Goal: Check status: Check status

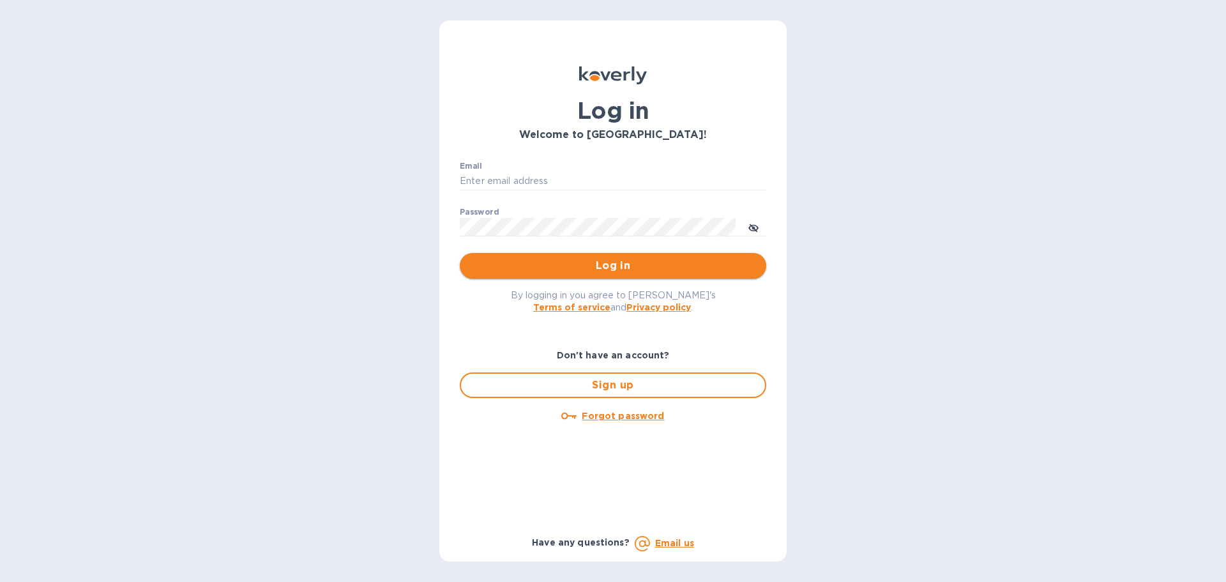
type input "[PERSON_NAME][EMAIL_ADDRESS][DOMAIN_NAME]"
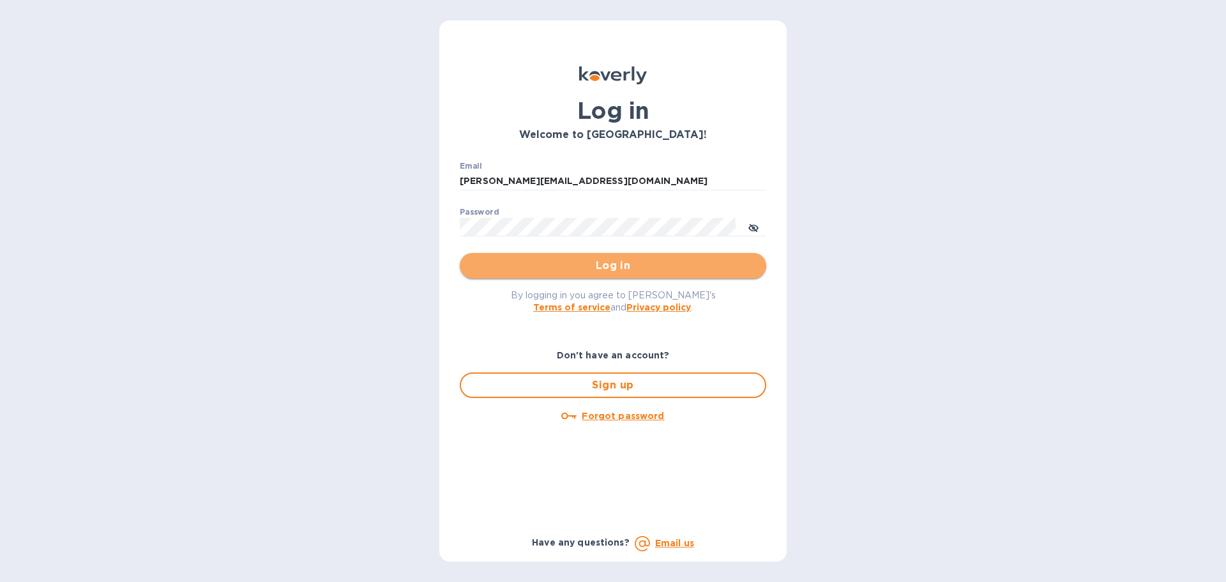
click at [564, 264] on span "Log in" at bounding box center [613, 265] width 286 height 15
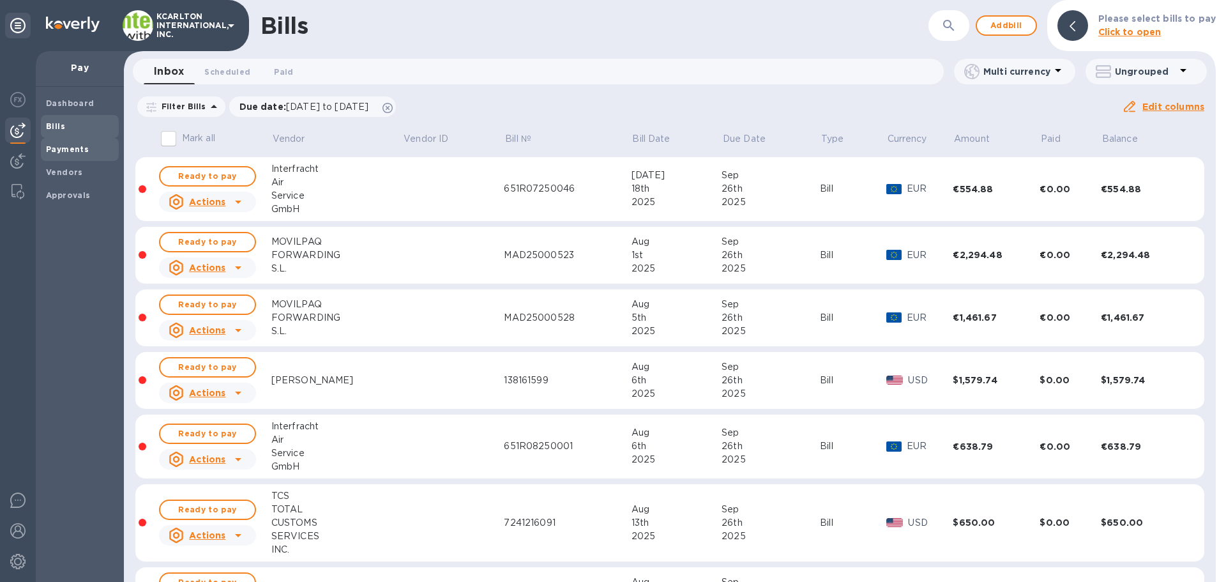
click at [68, 155] on span "Payments" at bounding box center [67, 149] width 43 height 13
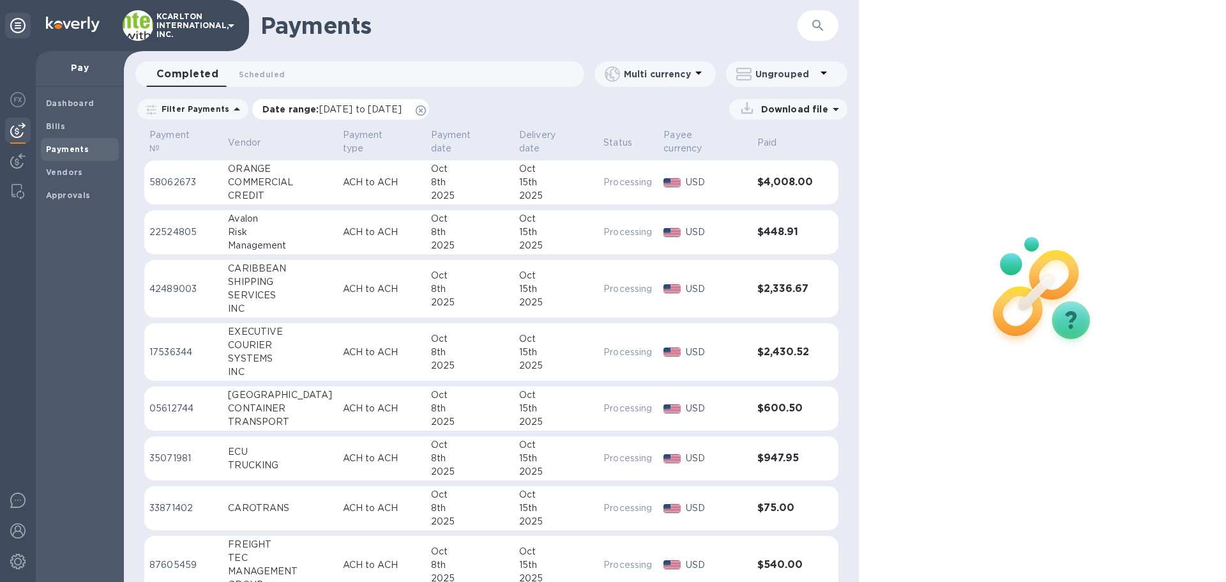
click at [426, 111] on icon at bounding box center [421, 110] width 10 height 10
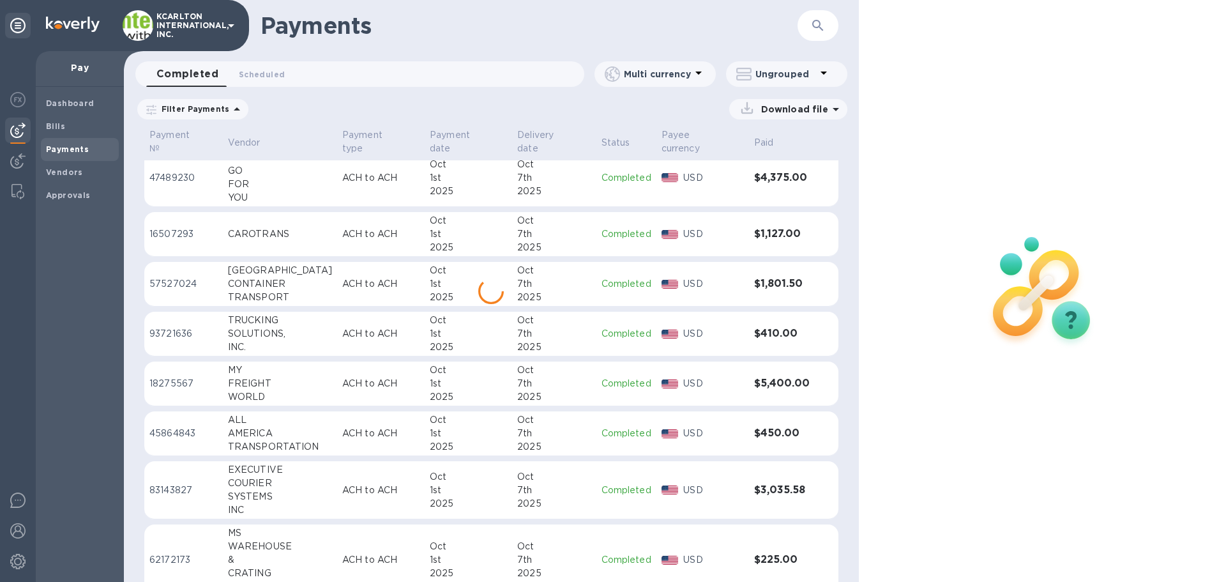
scroll to position [1242, 0]
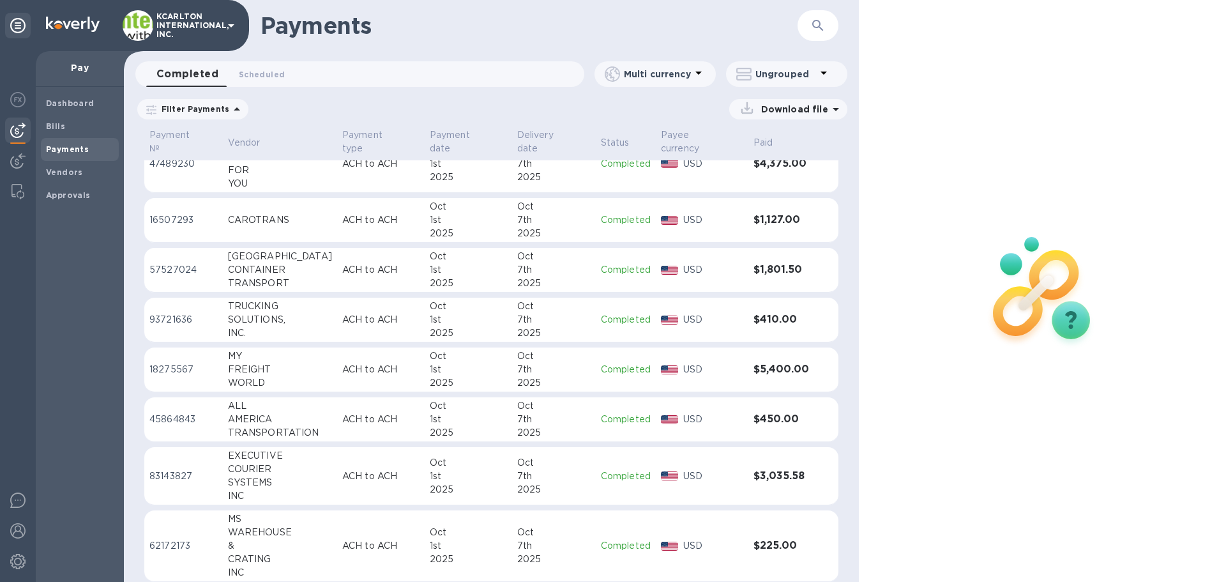
click at [310, 363] on div "FREIGHT" at bounding box center [280, 369] width 104 height 13
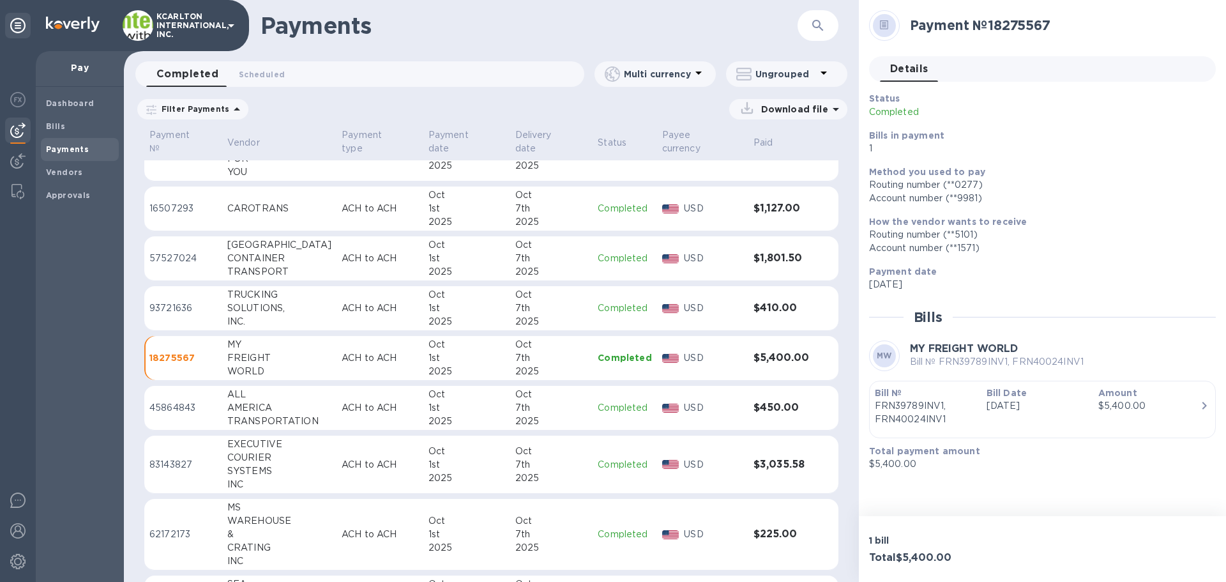
click at [987, 408] on p "Sep 29th 2025" at bounding box center [1038, 405] width 102 height 13
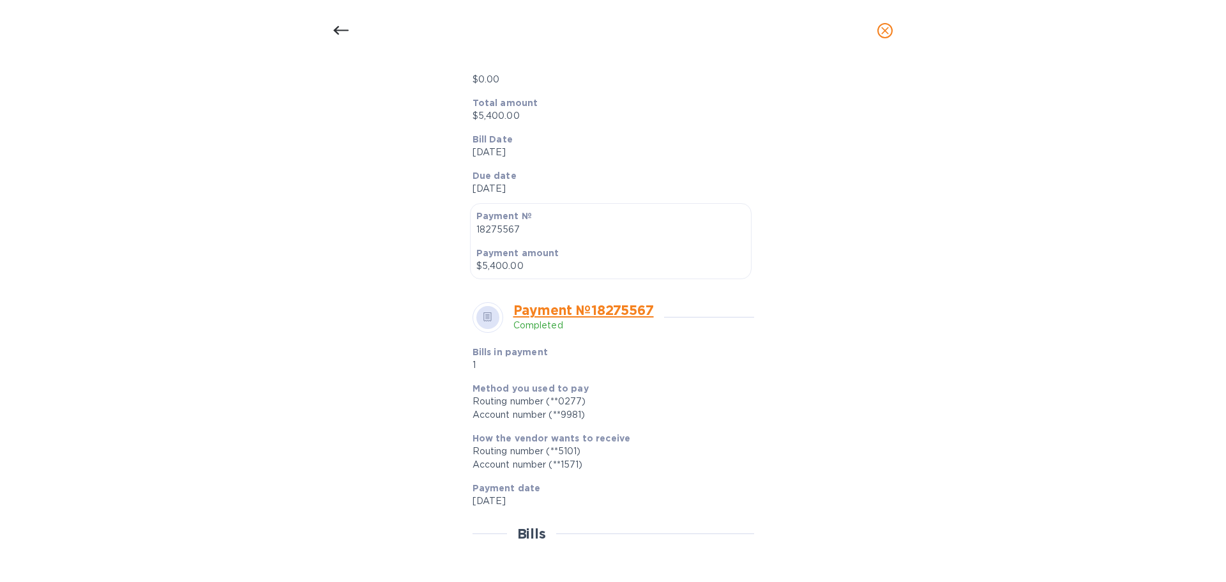
scroll to position [0, 0]
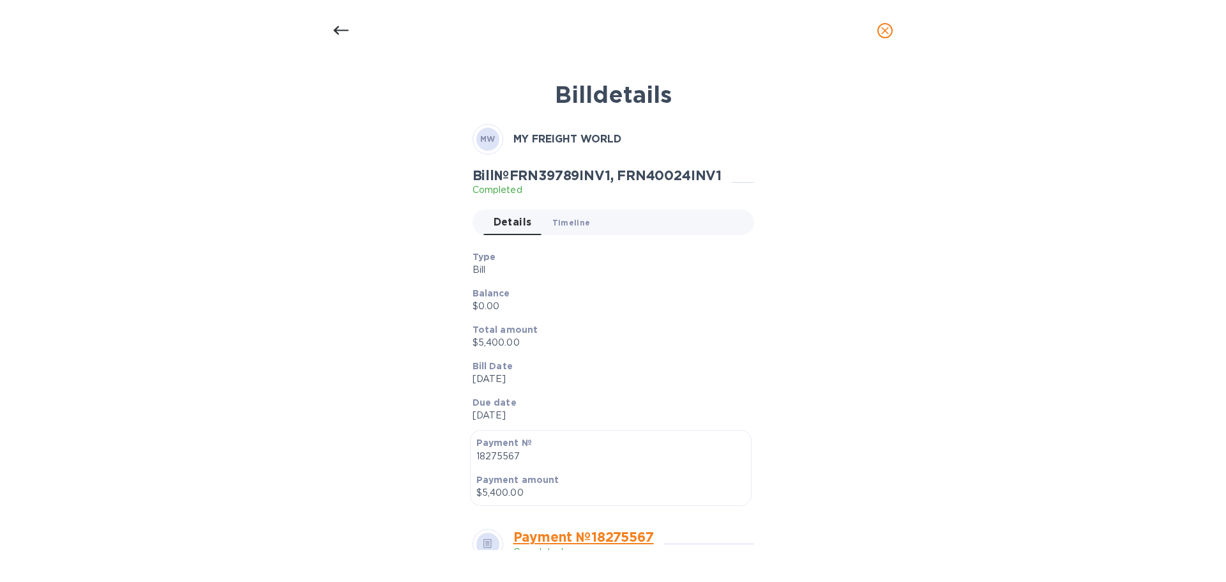
click at [559, 213] on button "Timeline 0" at bounding box center [571, 222] width 59 height 26
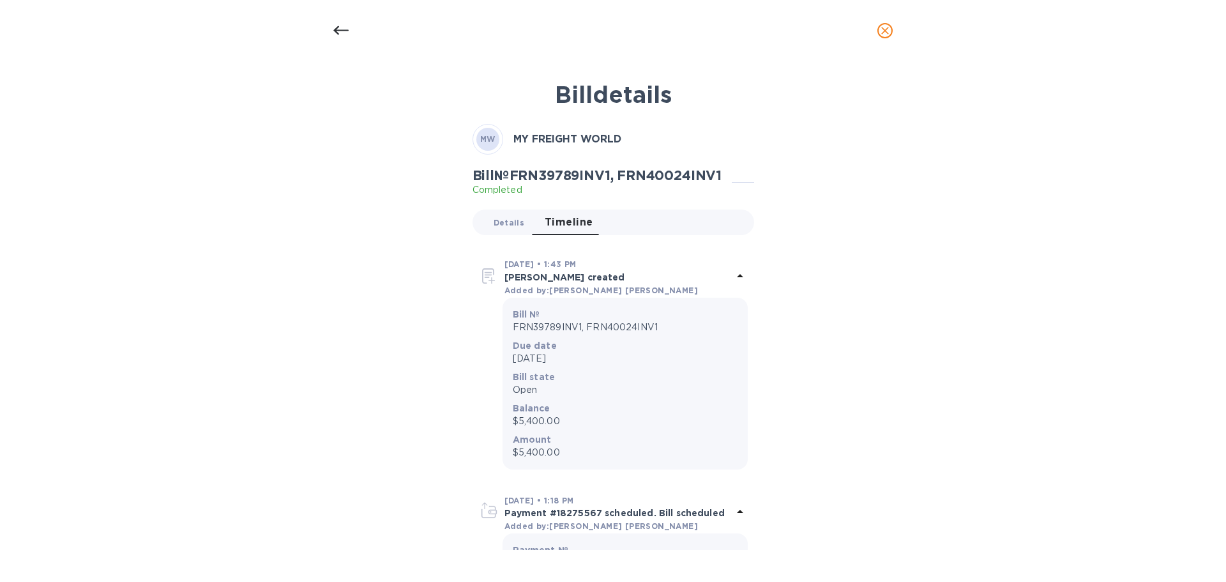
click at [505, 218] on span "Details 0" at bounding box center [509, 222] width 31 height 13
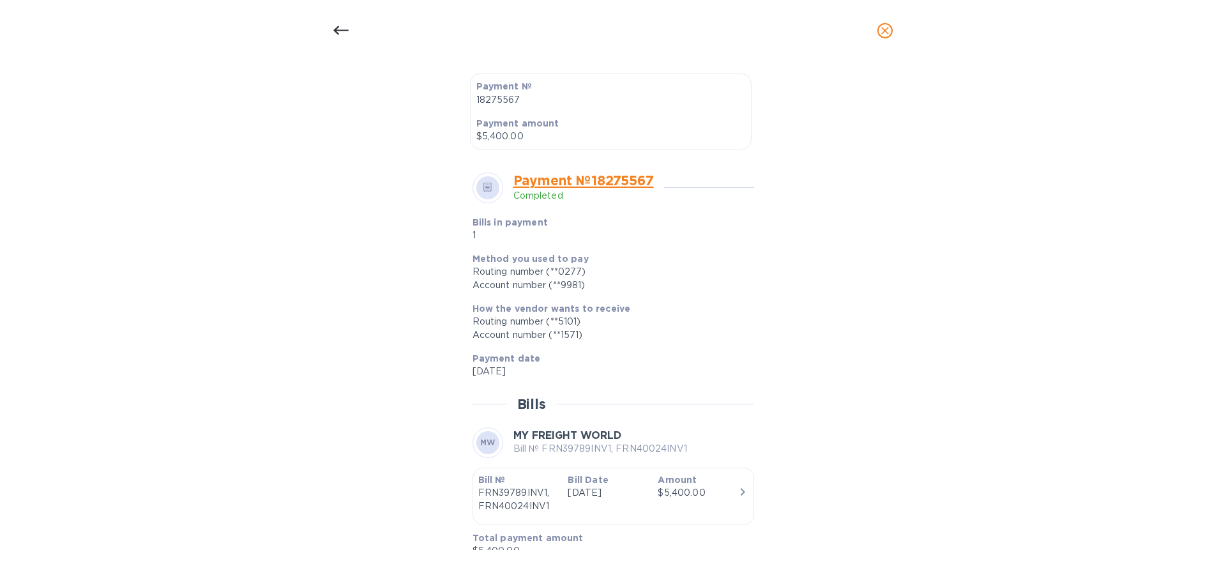
scroll to position [372, 0]
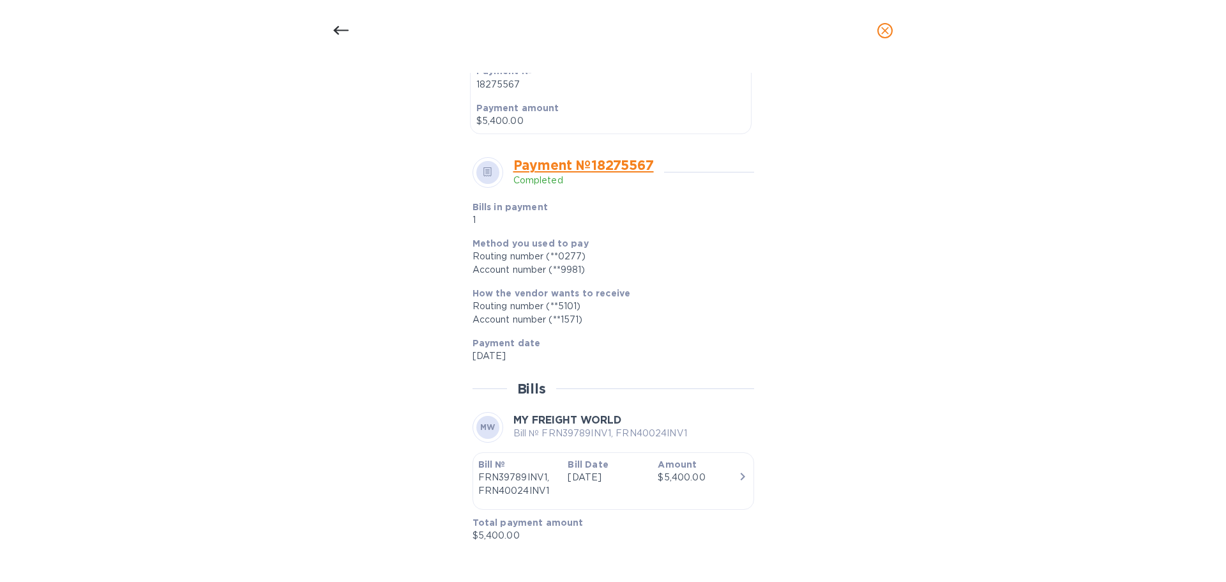
click at [606, 162] on link "Payment № 18275567" at bounding box center [583, 165] width 140 height 16
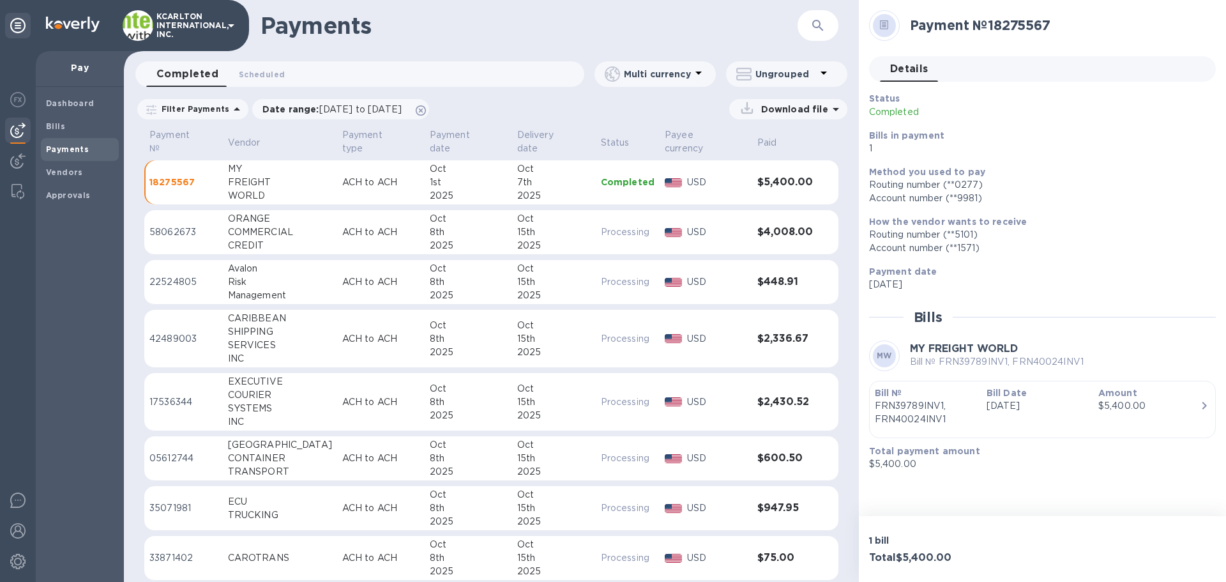
click at [319, 167] on td "MY FREIGHT WORLD" at bounding box center [280, 182] width 114 height 45
click at [763, 105] on p "Download file" at bounding box center [792, 109] width 72 height 13
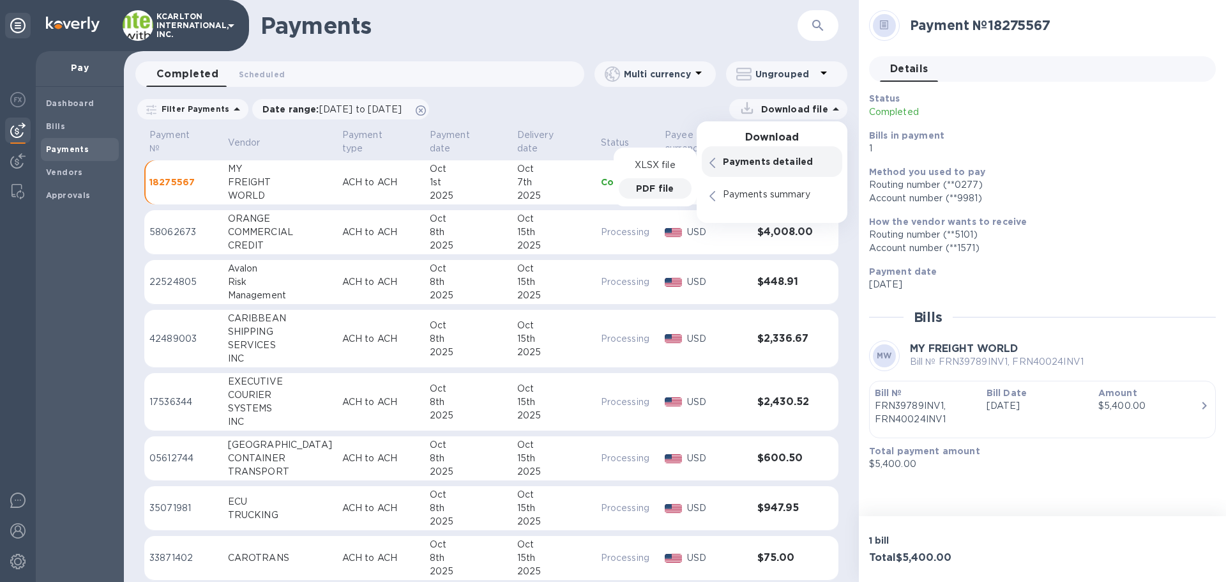
click at [644, 186] on p "PDF file" at bounding box center [655, 188] width 38 height 13
